Goal: Understand process/instructions

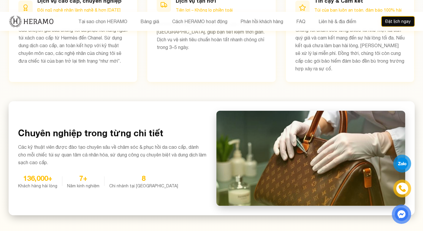
scroll to position [388, 0]
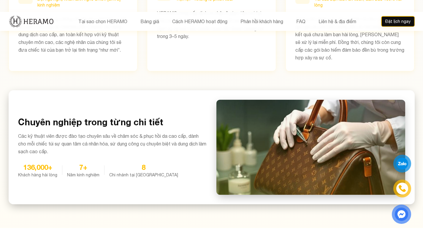
click at [276, 108] on div at bounding box center [310, 147] width 189 height 95
click at [280, 110] on div at bounding box center [310, 147] width 189 height 95
click at [307, 120] on div at bounding box center [310, 147] width 189 height 95
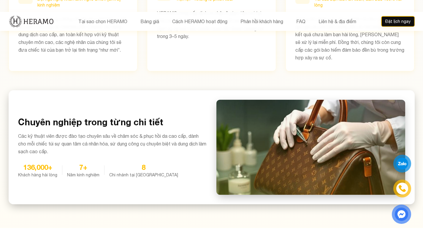
click at [307, 120] on div at bounding box center [310, 147] width 189 height 95
click at [272, 114] on div at bounding box center [310, 147] width 189 height 95
drag, startPoint x: 292, startPoint y: 137, endPoint x: 272, endPoint y: 114, distance: 30.2
click at [272, 114] on div at bounding box center [310, 147] width 189 height 95
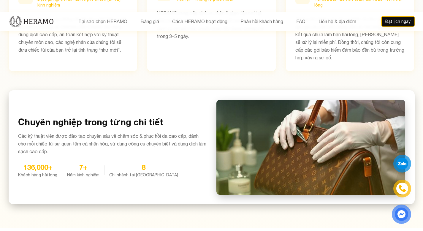
click at [379, 109] on div at bounding box center [310, 147] width 189 height 95
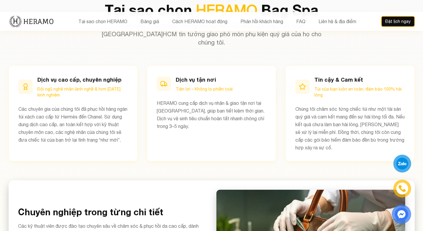
scroll to position [400, 0]
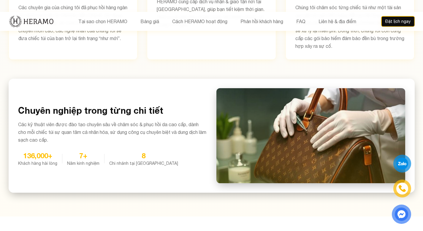
click at [93, 105] on h3 "Chuyên nghiệp trong từng chi tiết" at bounding box center [112, 110] width 189 height 11
click at [46, 151] on div "136,000+" at bounding box center [37, 155] width 39 height 9
click at [281, 112] on div at bounding box center [310, 135] width 189 height 95
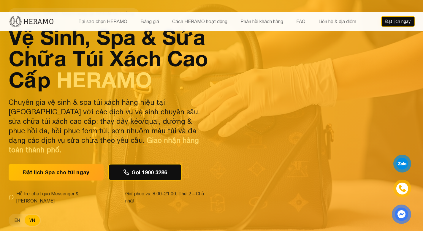
scroll to position [0, 0]
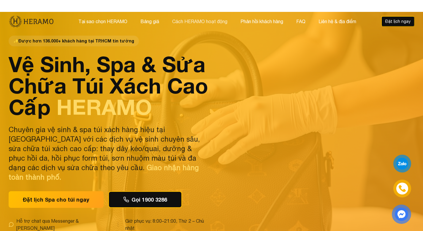
click at [198, 18] on button "Cách HERAMO hoạt động" at bounding box center [199, 21] width 59 height 8
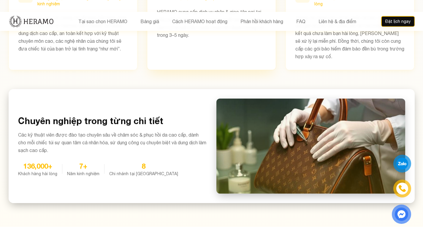
scroll to position [452, 0]
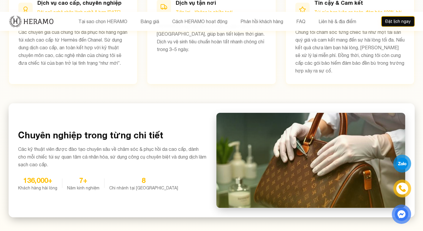
scroll to position [413, 0]
